Goal: Find specific page/section: Find specific page/section

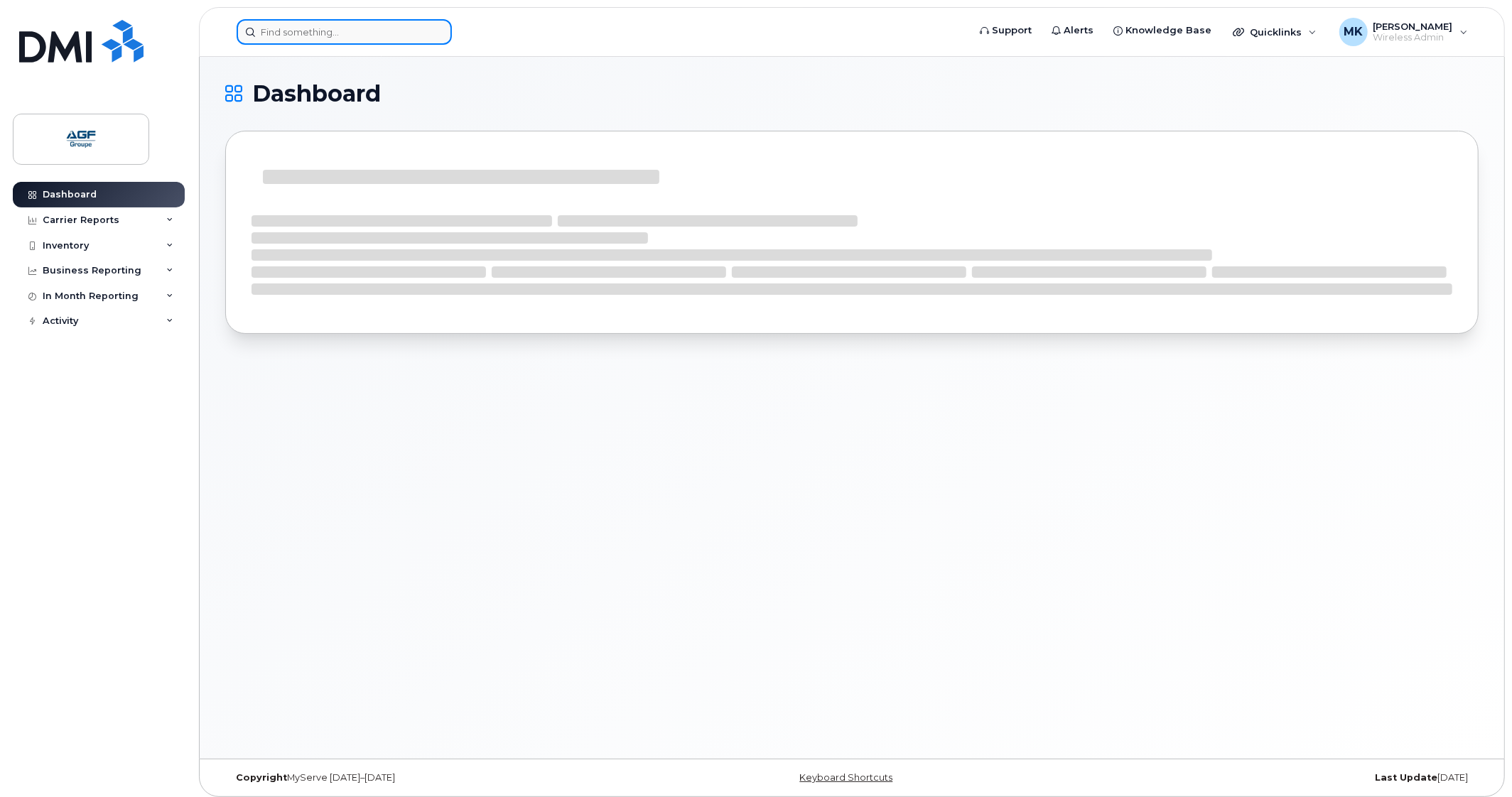
click at [335, 30] on input at bounding box center [344, 31] width 215 height 25
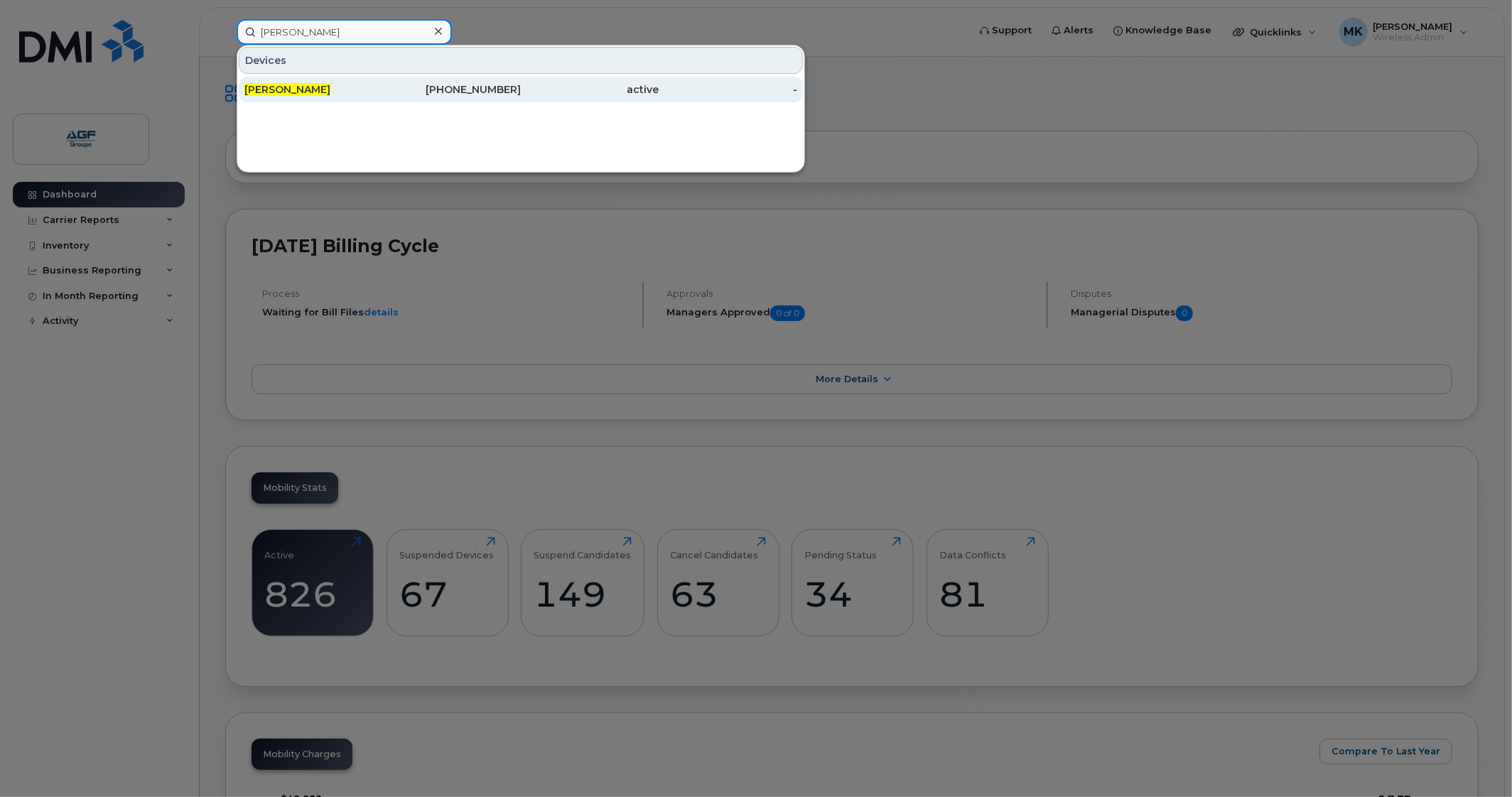
type input "maxime gendron"
click at [356, 80] on div "[PERSON_NAME]" at bounding box center [313, 89] width 139 height 25
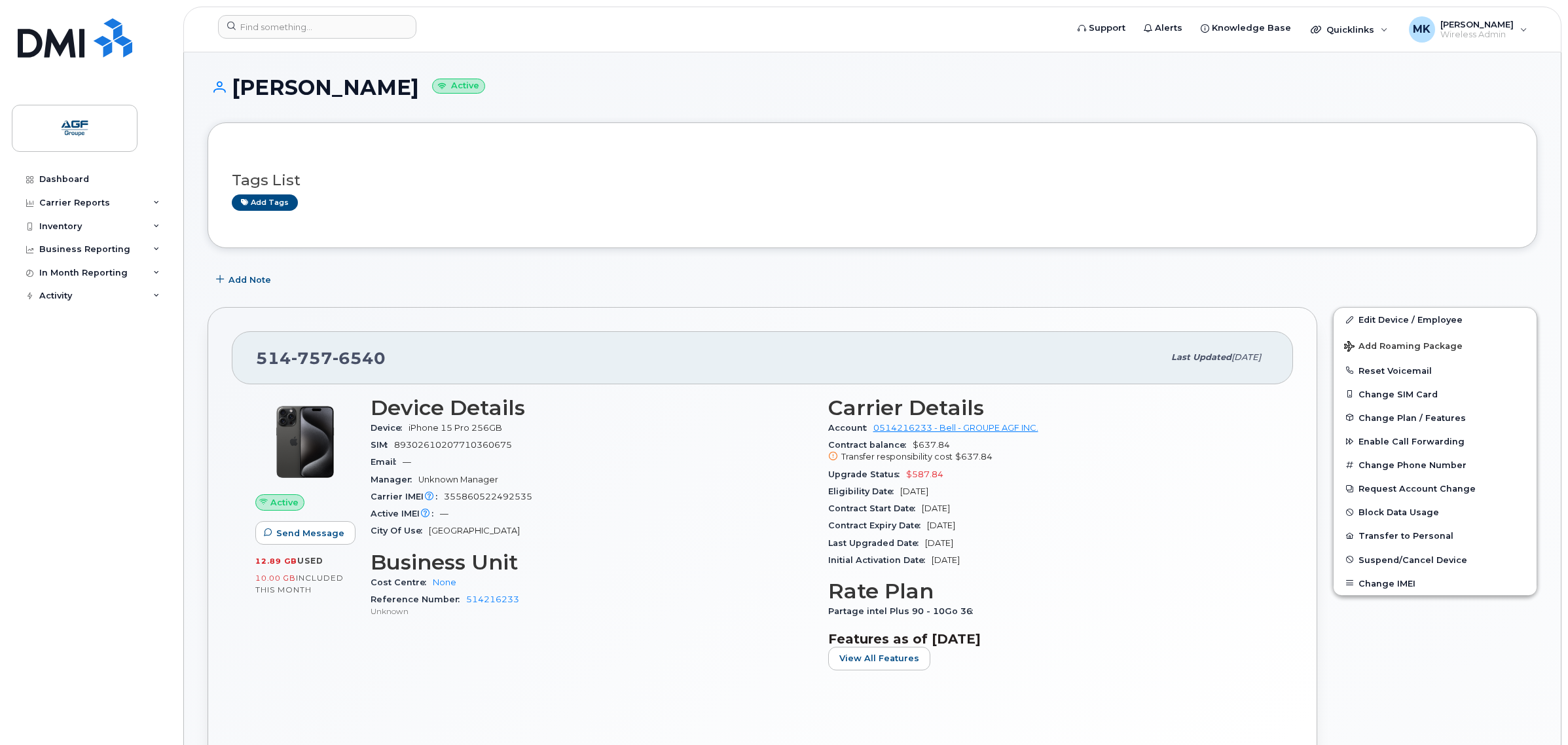
drag, startPoint x: 786, startPoint y: 342, endPoint x: 779, endPoint y: 224, distance: 118.2
click at [779, 224] on div "Tags List Add tags" at bounding box center [872, 186] width 1330 height 126
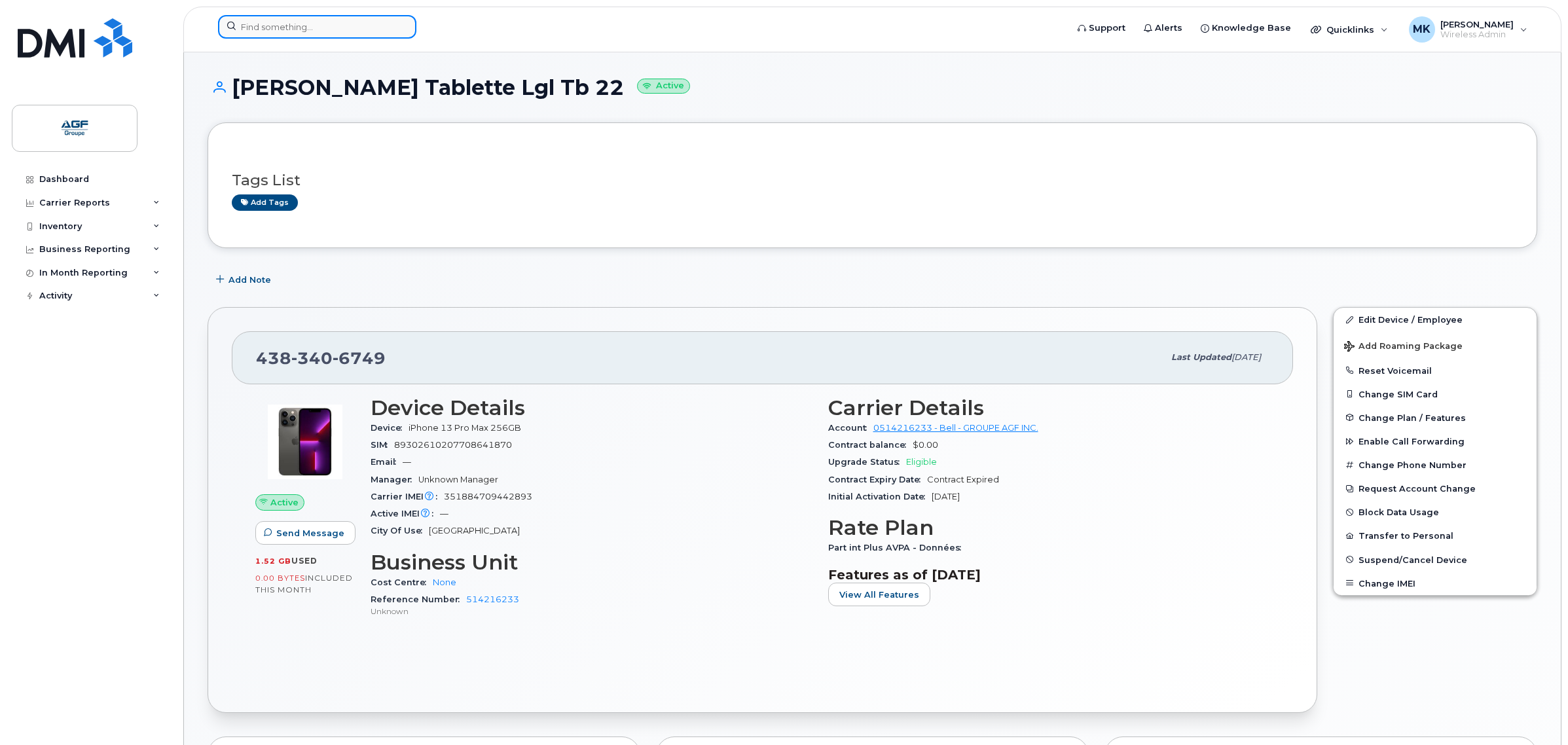
click at [298, 34] on input at bounding box center [317, 26] width 198 height 23
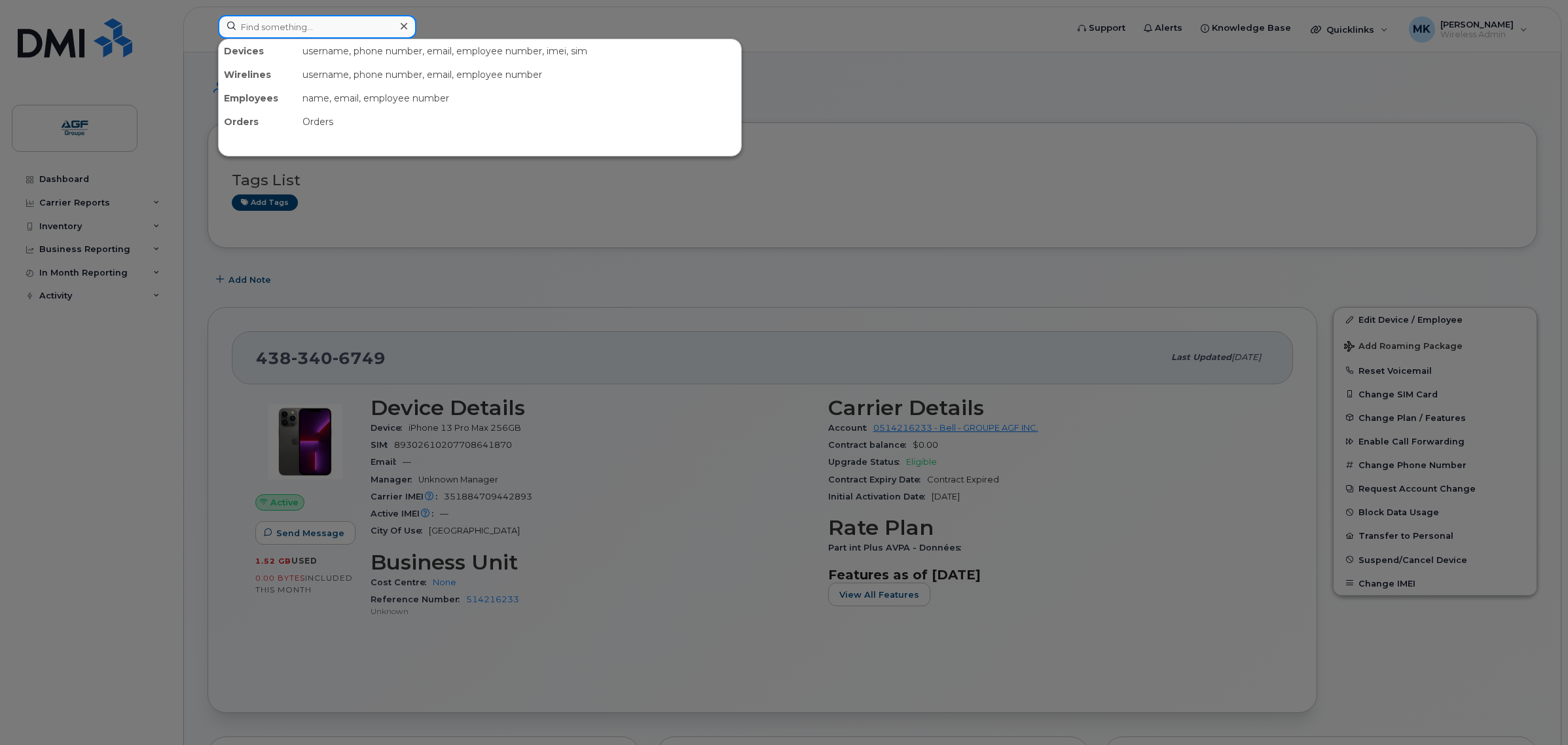
paste input "438-393-2693"
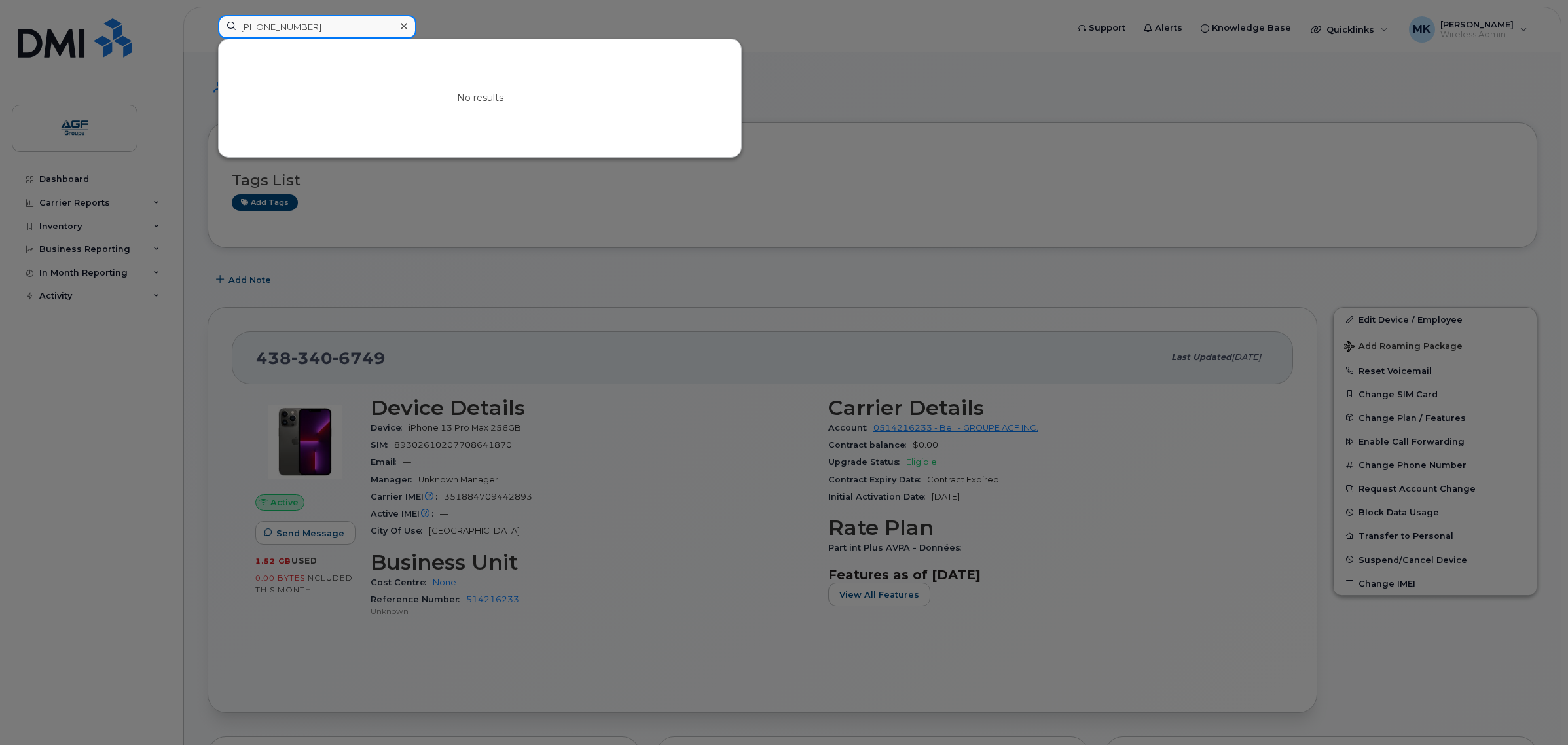
click at [359, 23] on input "438-393-2693" at bounding box center [317, 26] width 198 height 23
type input "438-393-2693"
click at [359, 23] on input "438-393-2693" at bounding box center [317, 26] width 198 height 23
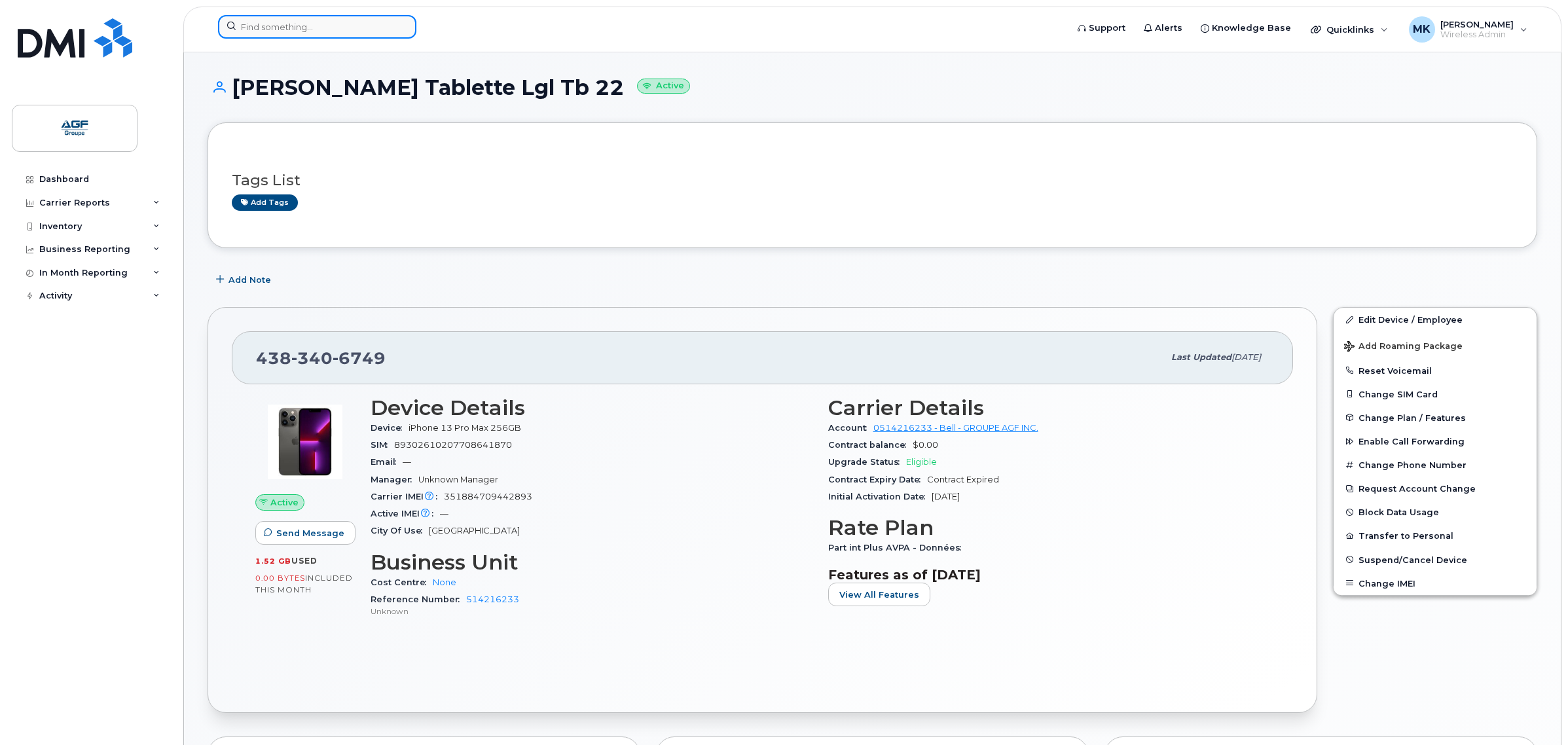
click at [309, 28] on input at bounding box center [317, 26] width 198 height 23
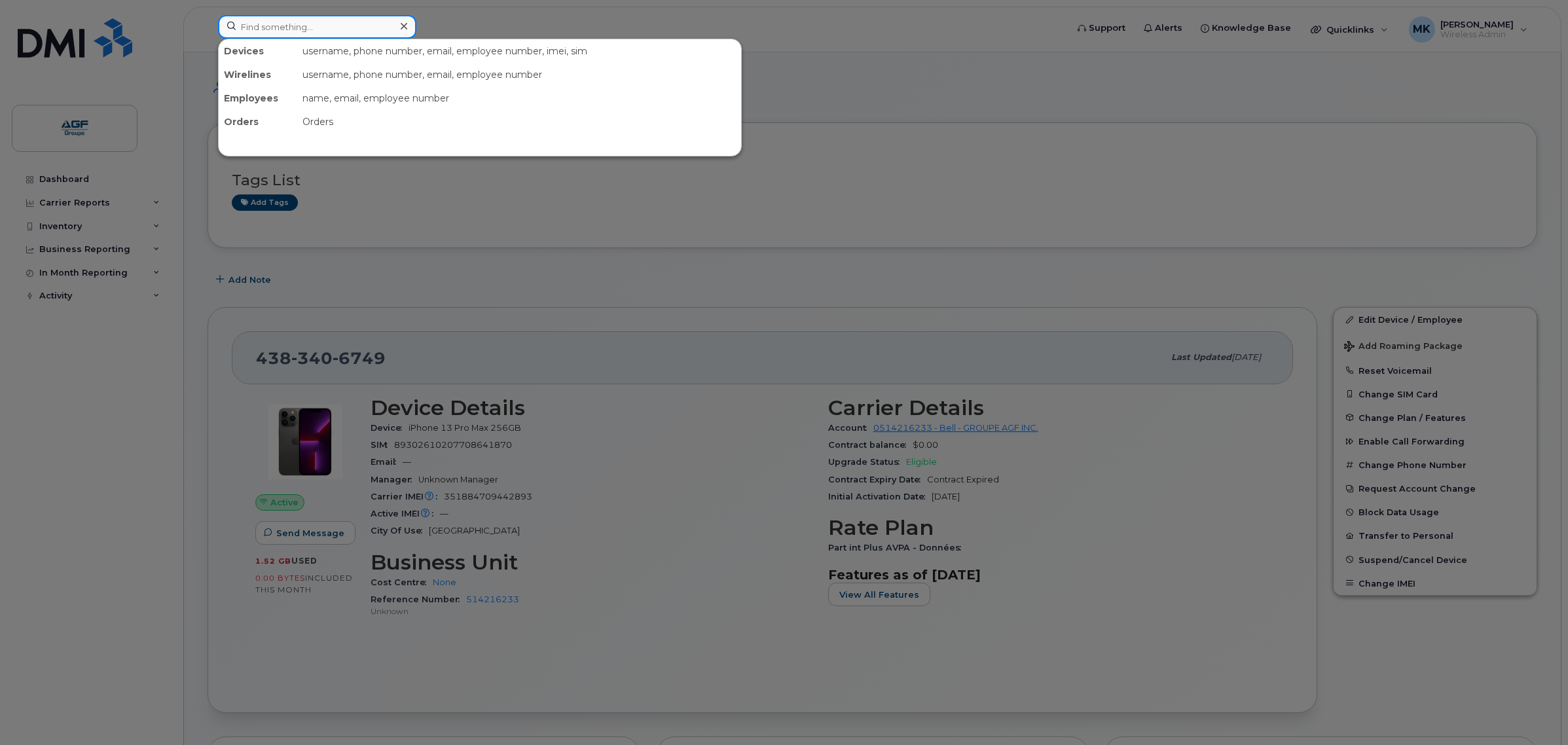
paste input "525038901"
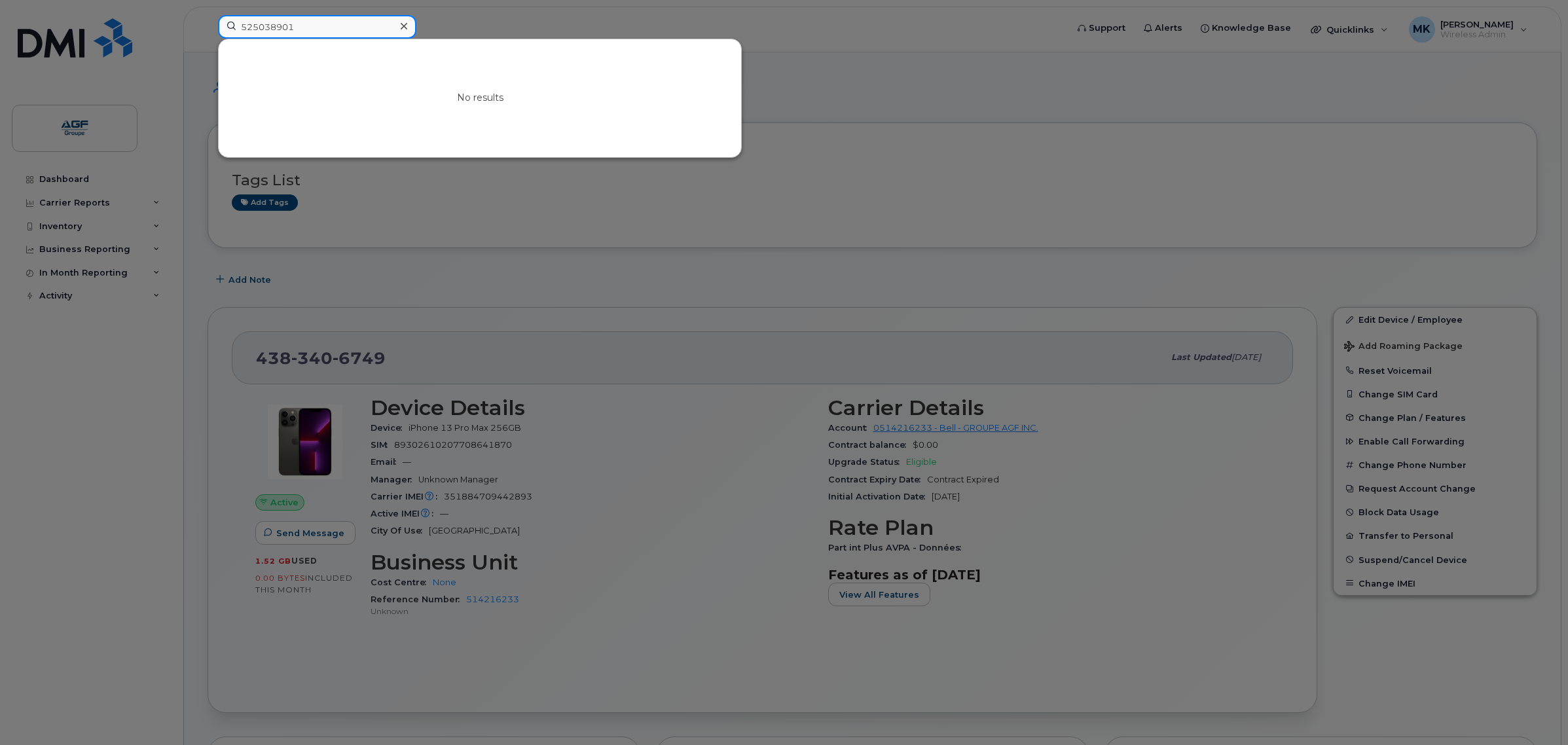
type input "525038901"
click at [349, 16] on input "525038901" at bounding box center [317, 26] width 198 height 23
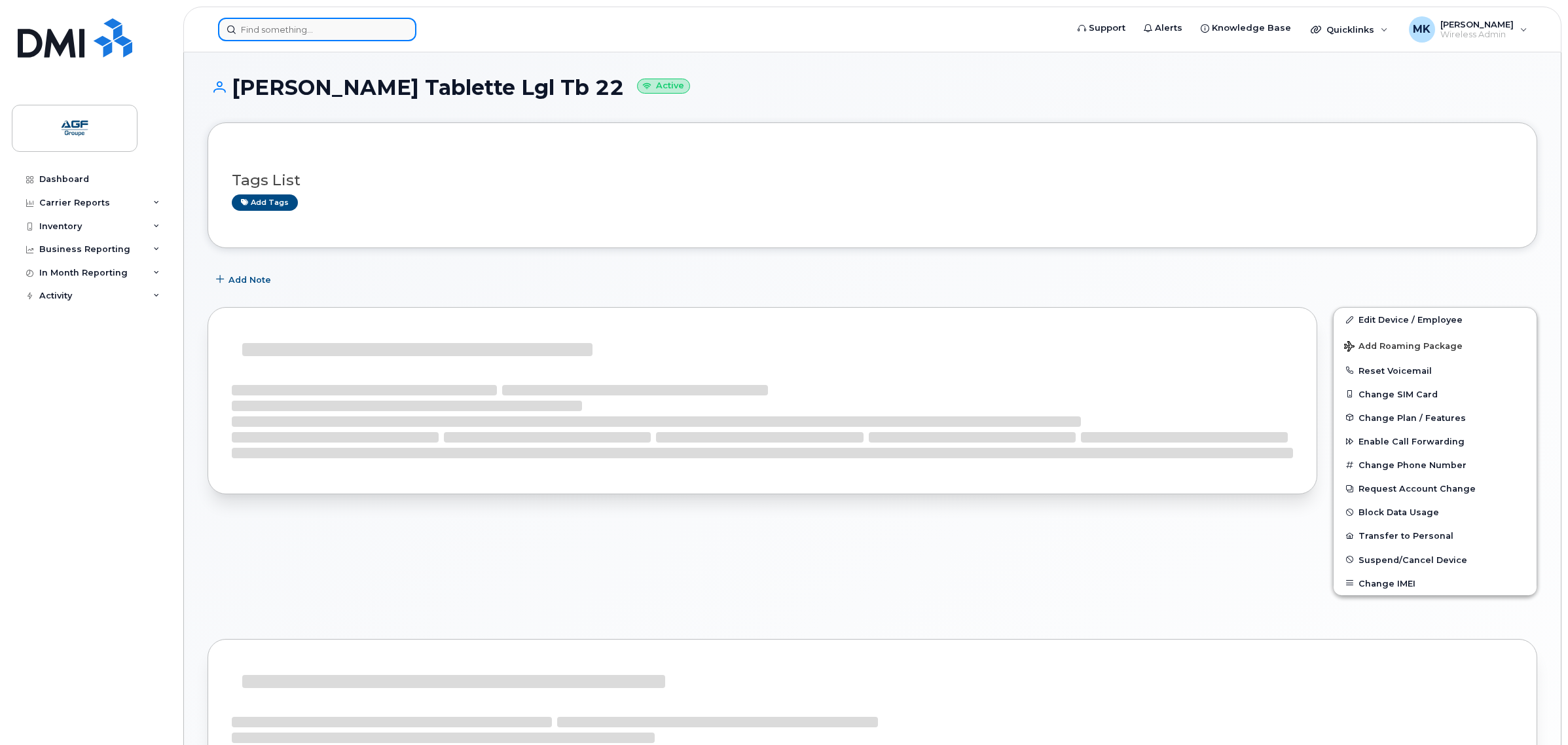
click at [256, 28] on input at bounding box center [317, 29] width 198 height 23
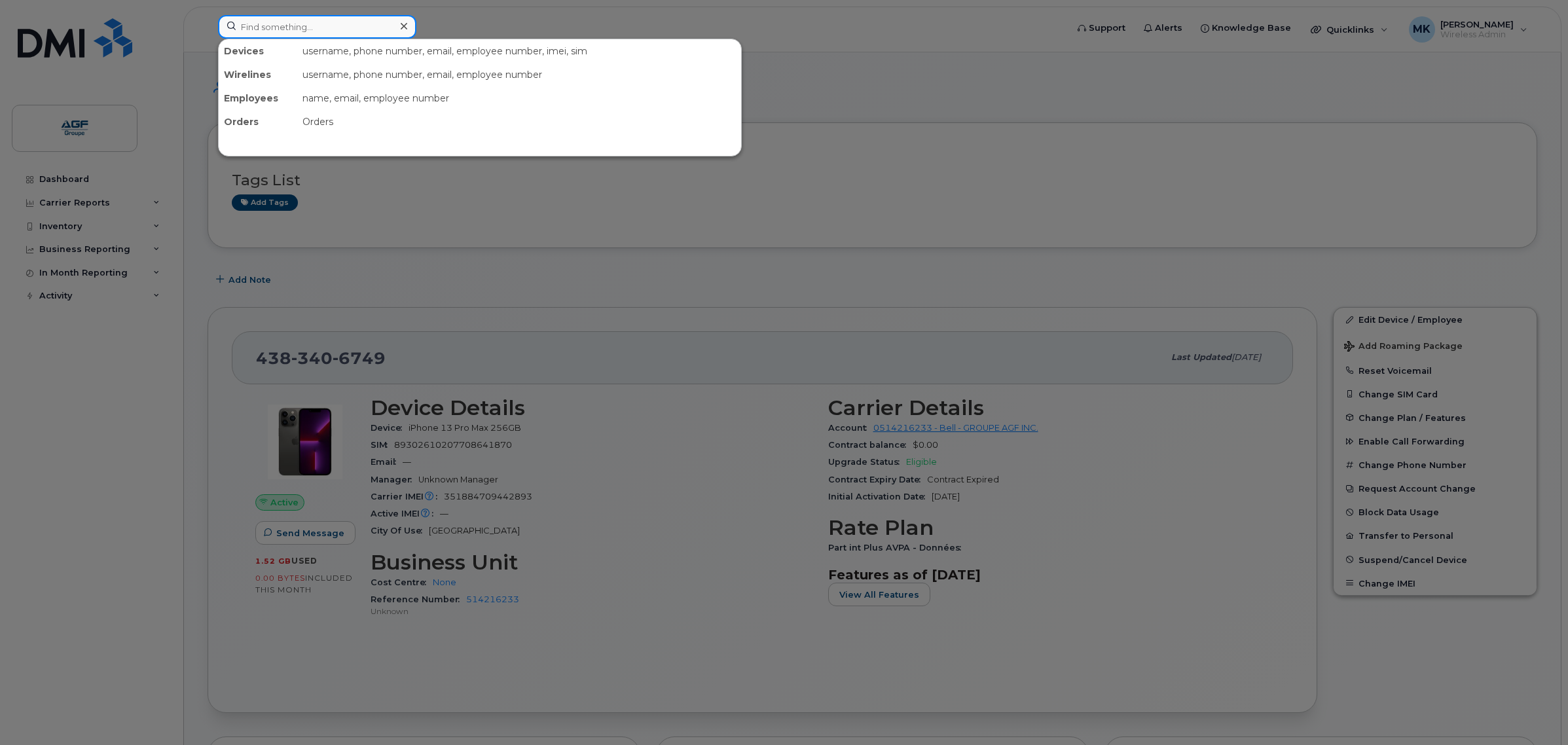
paste input "525038901"
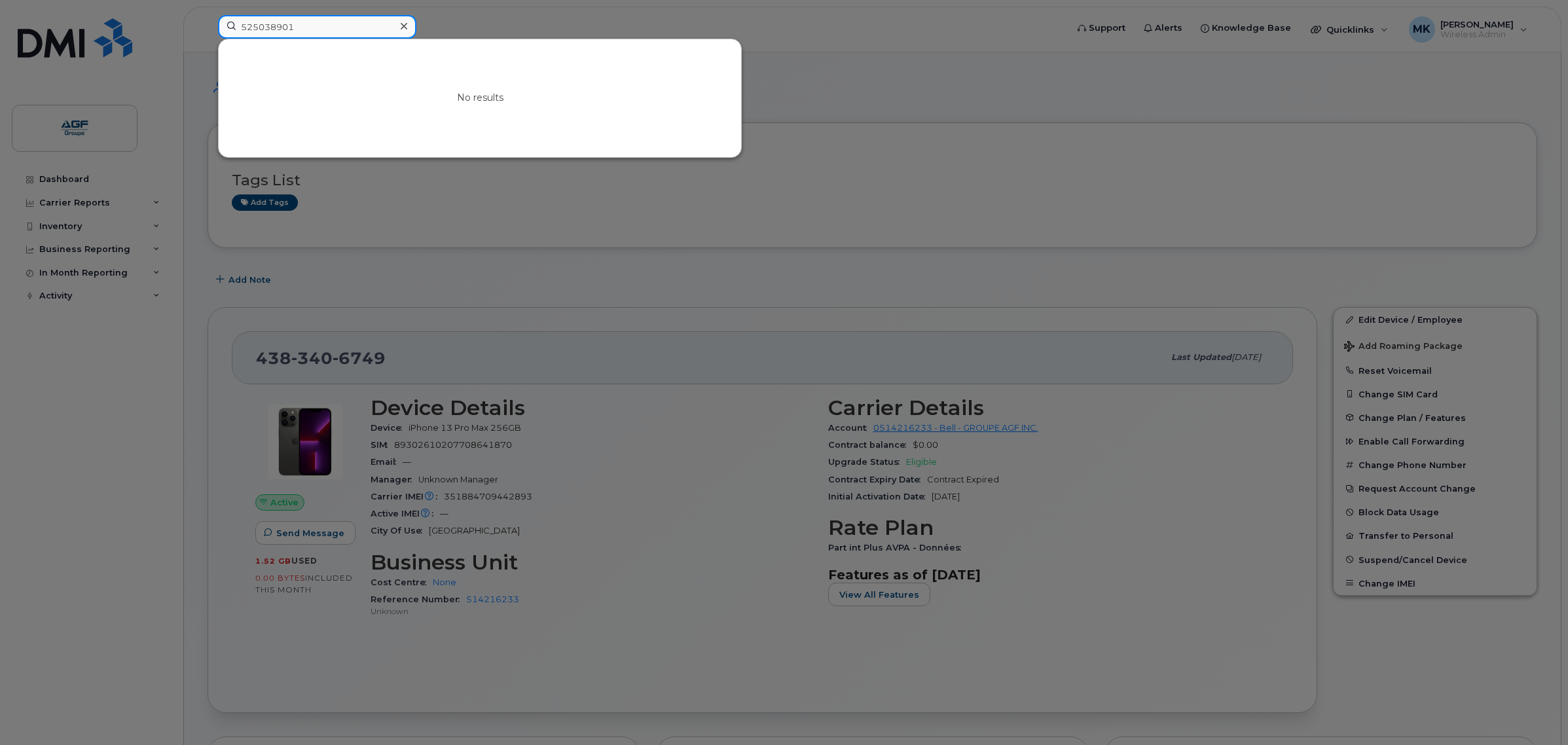
click at [367, 28] on input "525038901" at bounding box center [317, 26] width 198 height 23
drag, startPoint x: 907, startPoint y: 87, endPoint x: 848, endPoint y: 13, distance: 94.6
click at [894, 74] on div at bounding box center [784, 372] width 1568 height 745
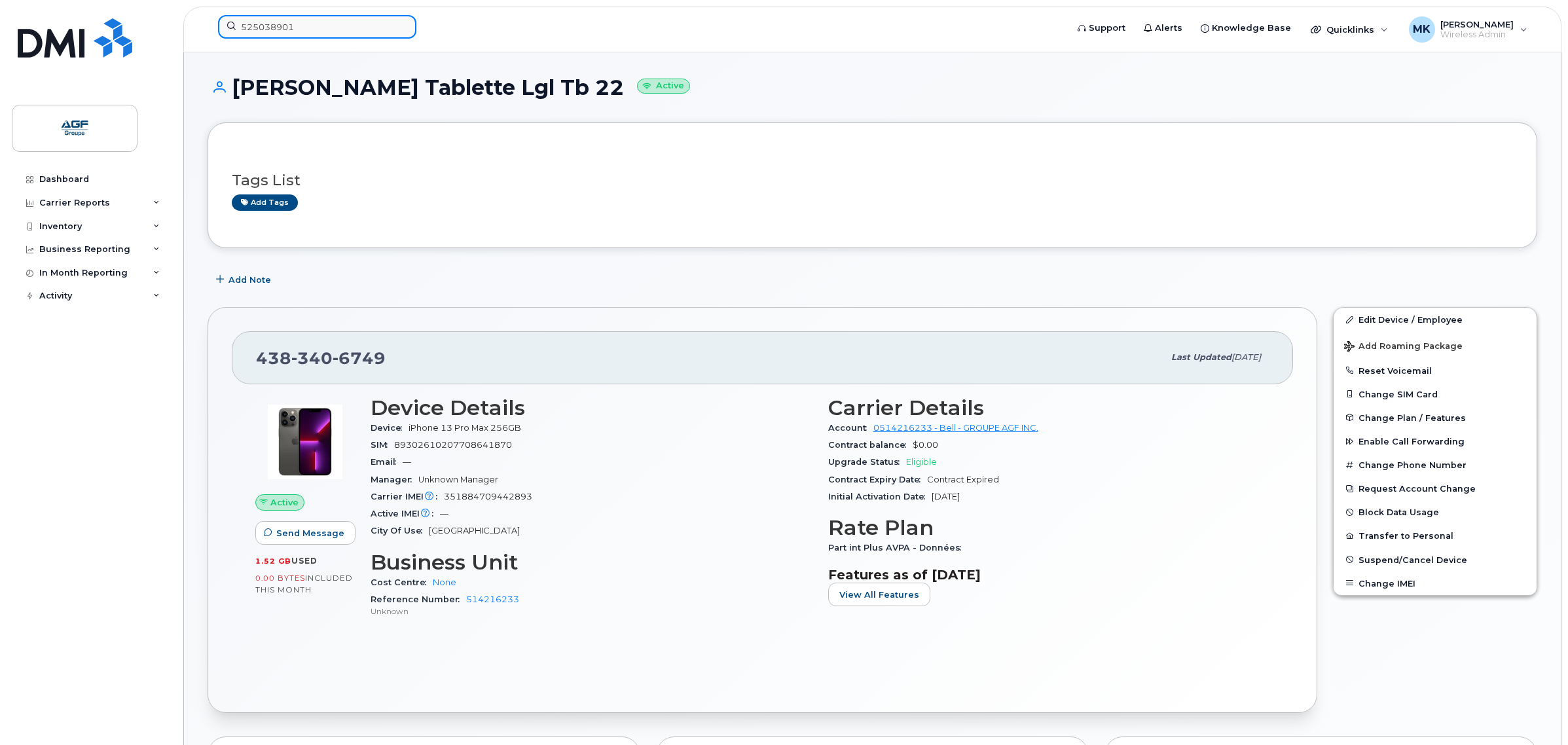
click at [289, 25] on input "525038901" at bounding box center [317, 26] width 198 height 23
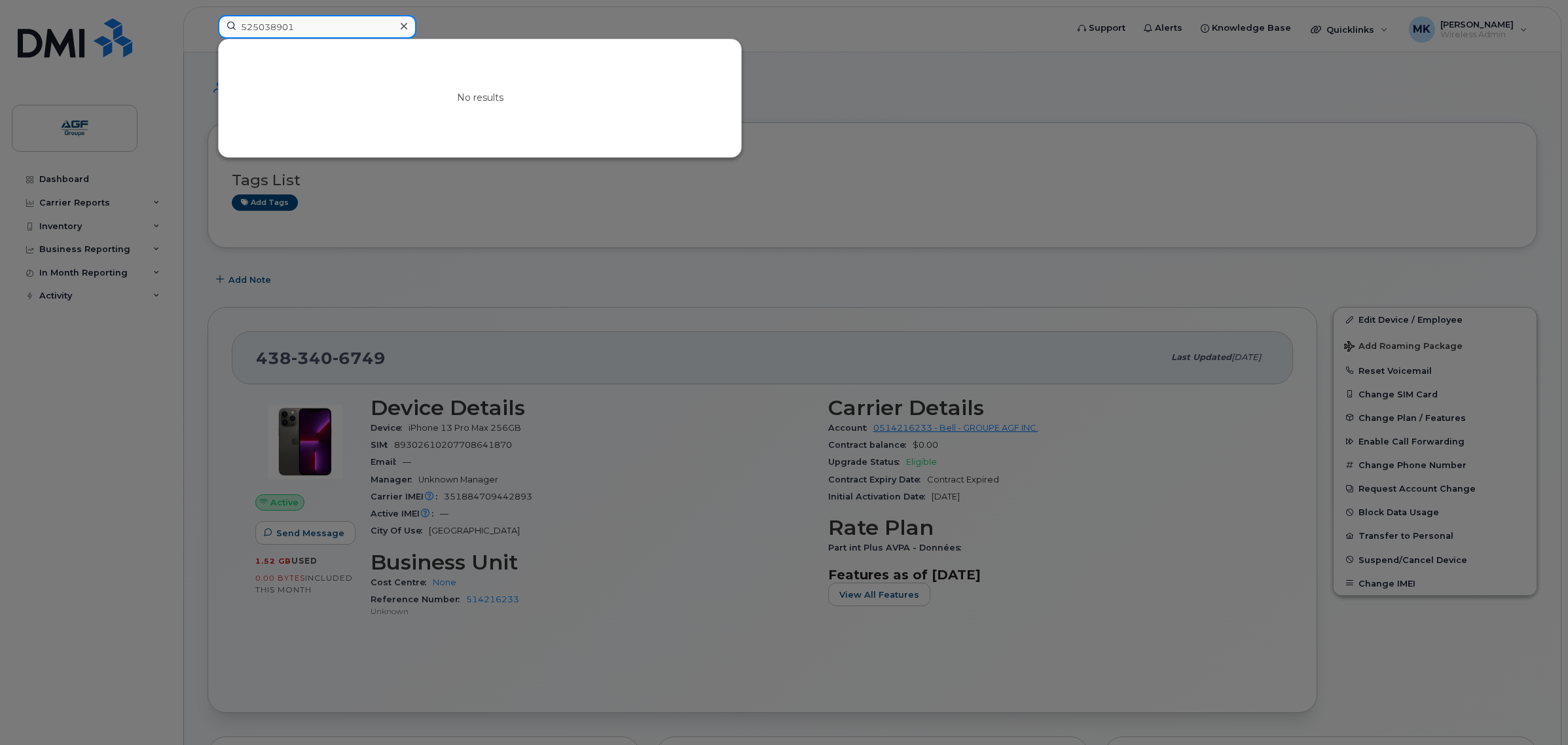
drag, startPoint x: 342, startPoint y: 25, endPoint x: 155, endPoint y: 23, distance: 187.0
click at [207, 23] on div "525038901 No results" at bounding box center [638, 29] width 861 height 29
click at [461, 251] on div at bounding box center [784, 372] width 1568 height 745
drag, startPoint x: 312, startPoint y: 26, endPoint x: 123, endPoint y: 23, distance: 189.0
click at [207, 23] on div "525038901 No results" at bounding box center [638, 29] width 861 height 29
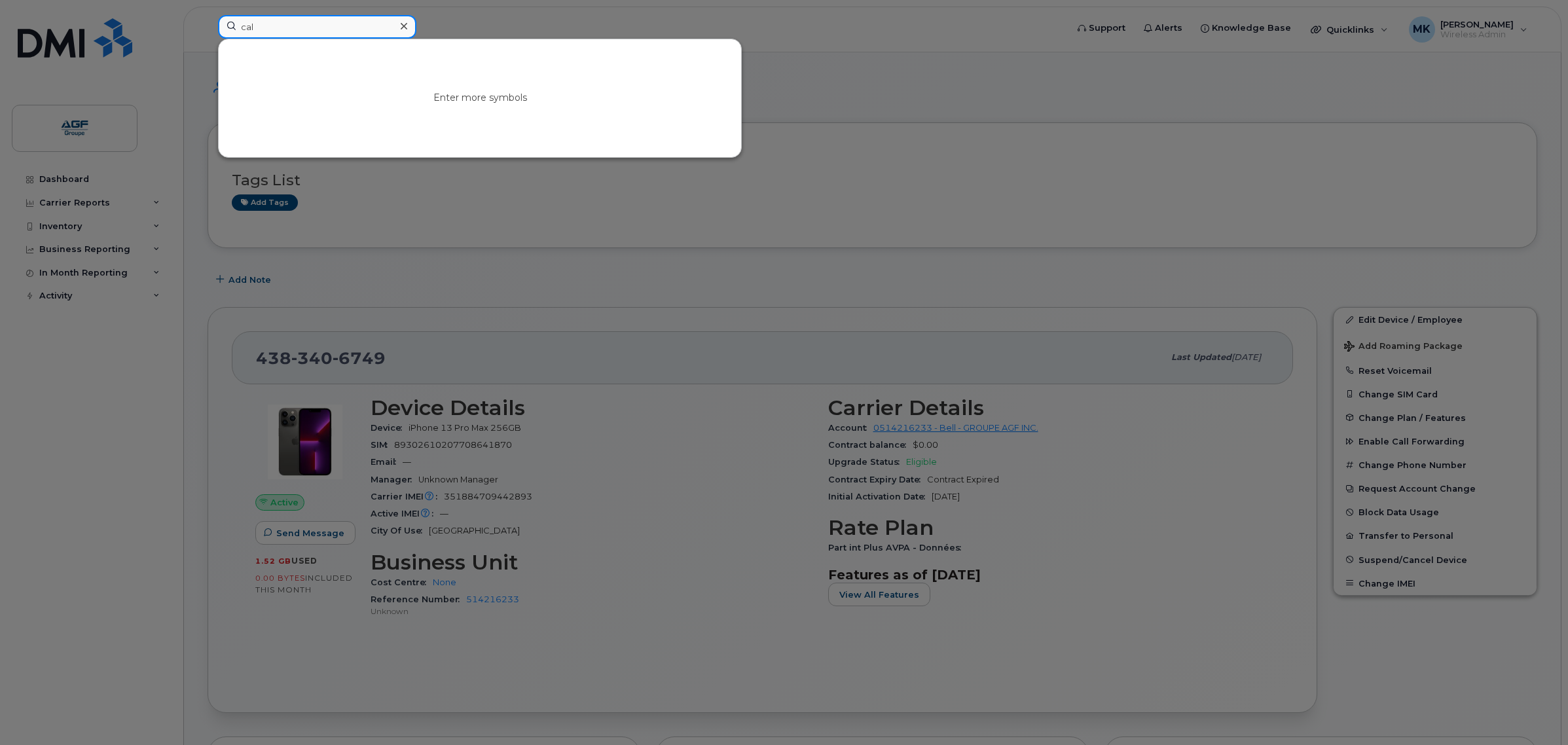
type input "cal"
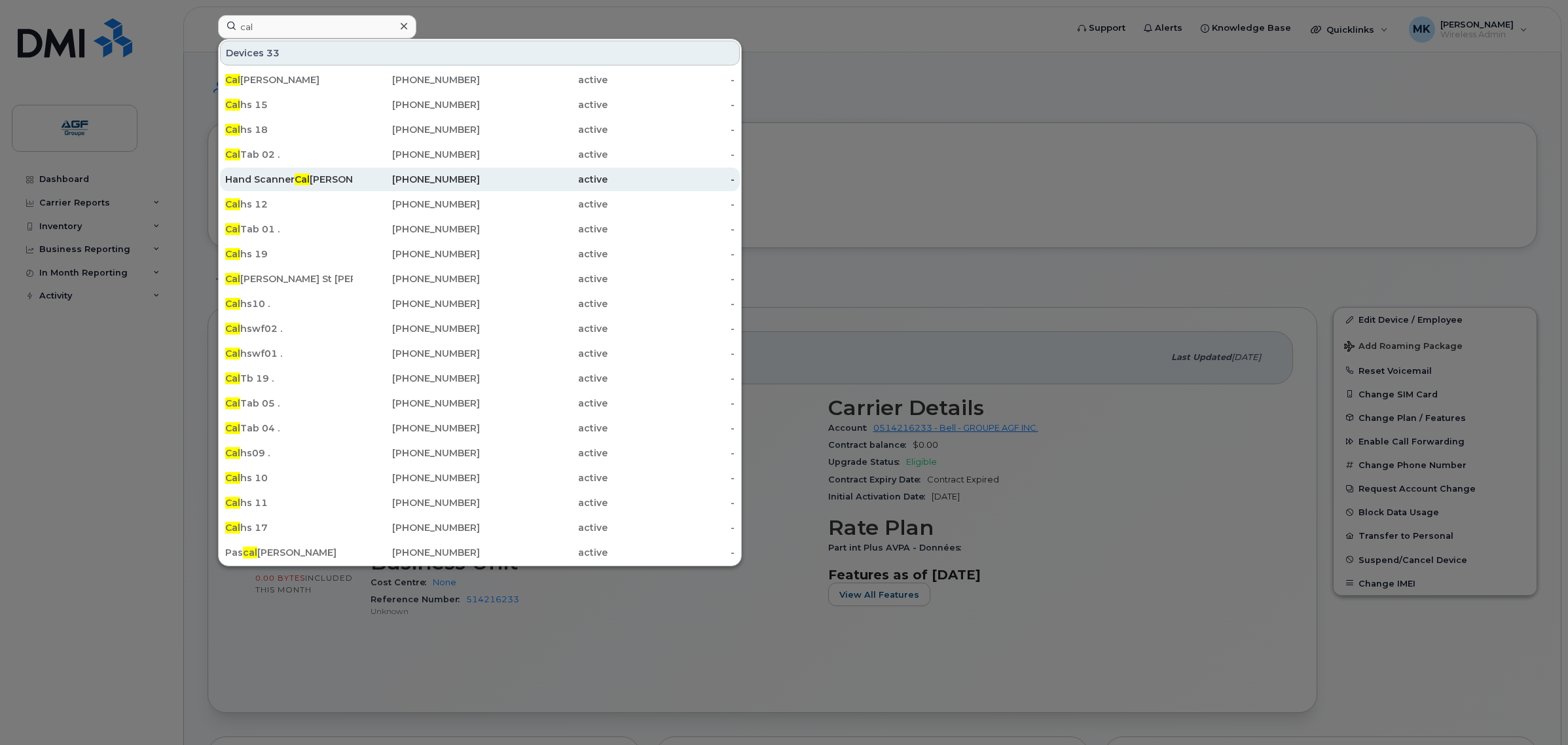
click at [351, 174] on div "Hand Scanner Cal gary 2" at bounding box center [288, 179] width 128 height 13
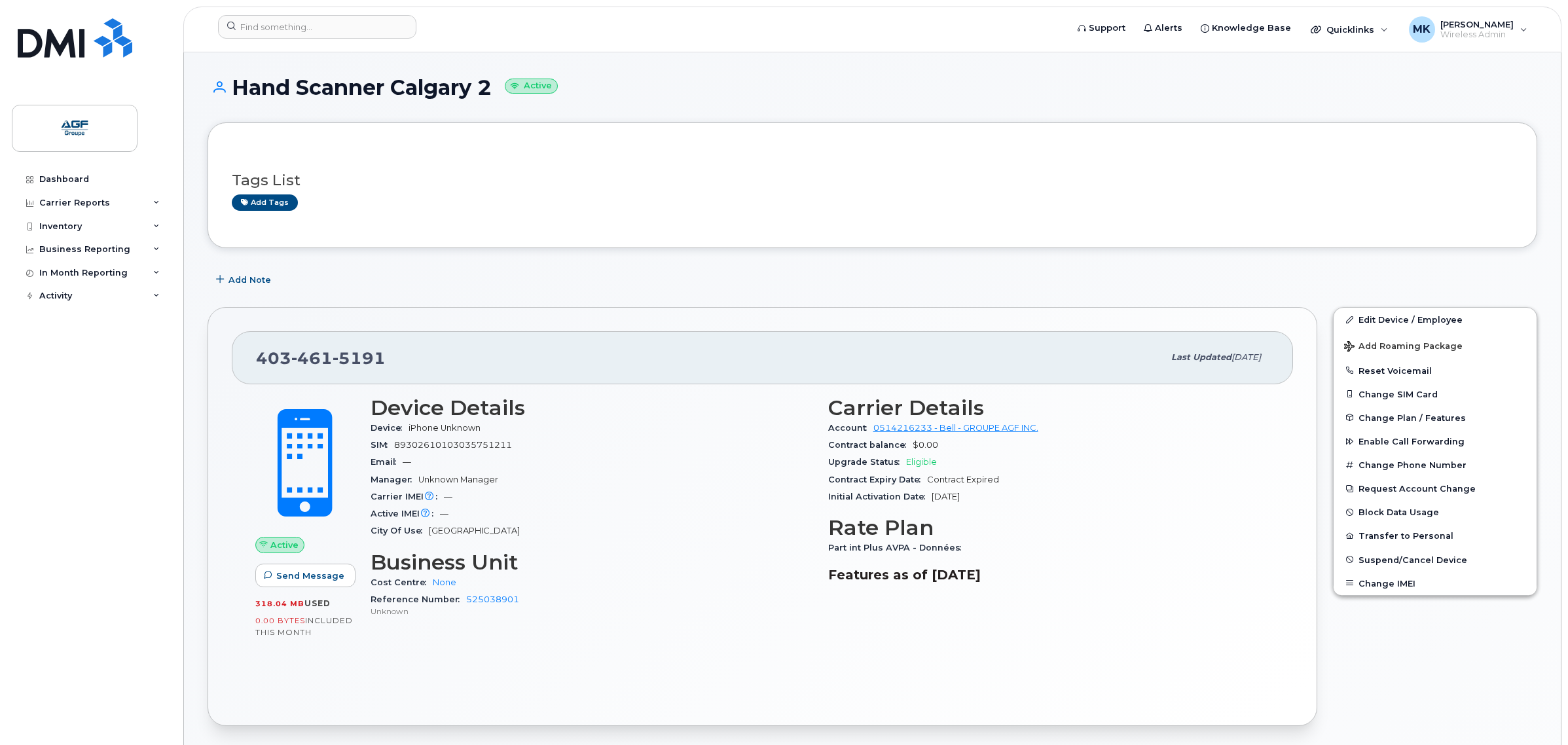
click at [1055, 502] on div "Initial Activation Date Apr 11, 2018" at bounding box center [1049, 497] width 442 height 17
click at [545, 470] on div "Email —" at bounding box center [591, 462] width 442 height 17
click at [85, 201] on div "Carrier Reports" at bounding box center [75, 202] width 71 height 11
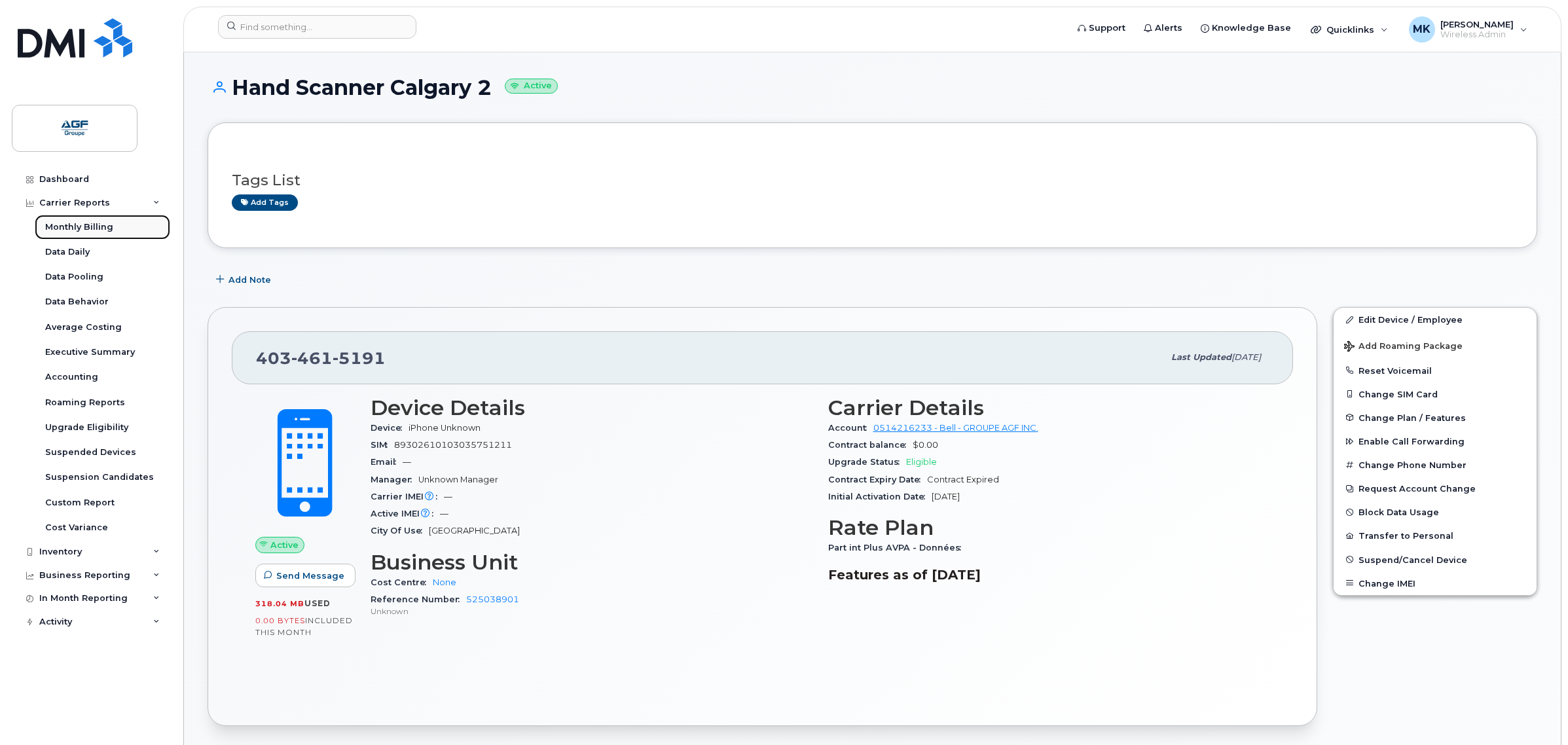
click at [121, 228] on link "Monthly Billing" at bounding box center [102, 226] width 135 height 25
